Goal: Transaction & Acquisition: Purchase product/service

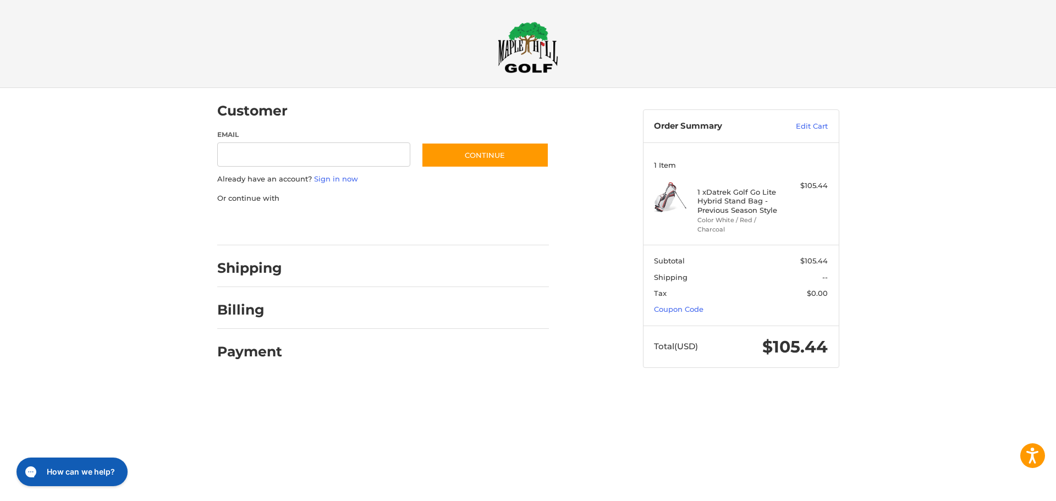
click at [706, 306] on section "Subtotal $105.44 Shipping -- Tax $0.00 Coupon Code" at bounding box center [740, 285] width 195 height 81
click at [687, 307] on link "Coupon Code" at bounding box center [678, 309] width 49 height 9
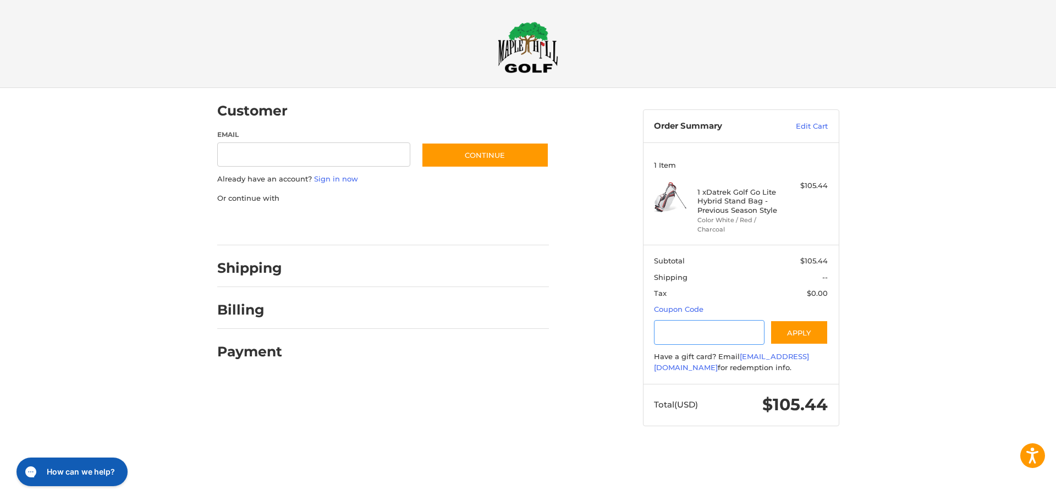
click at [679, 342] on input "Gift Certificate or Coupon Code" at bounding box center [709, 332] width 111 height 25
type input "*********"
click at [787, 319] on section "Subtotal $105.44 Shipping -- Tax $0.00 Coupon Code Gift Certificate or Coupon C…" at bounding box center [740, 314] width 195 height 139
click at [793, 334] on button "Apply" at bounding box center [799, 332] width 58 height 25
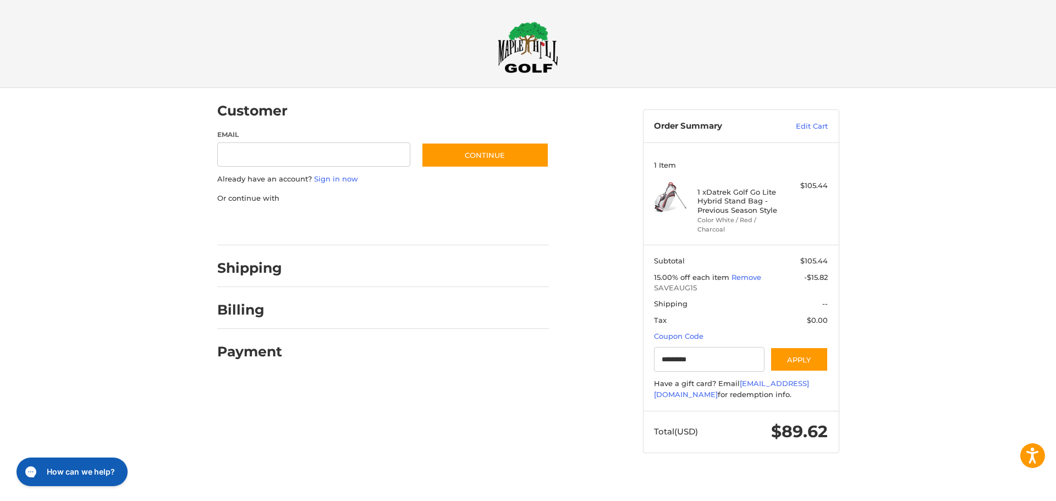
click at [536, 37] on img at bounding box center [528, 47] width 60 height 52
